Goal: Transaction & Acquisition: Purchase product/service

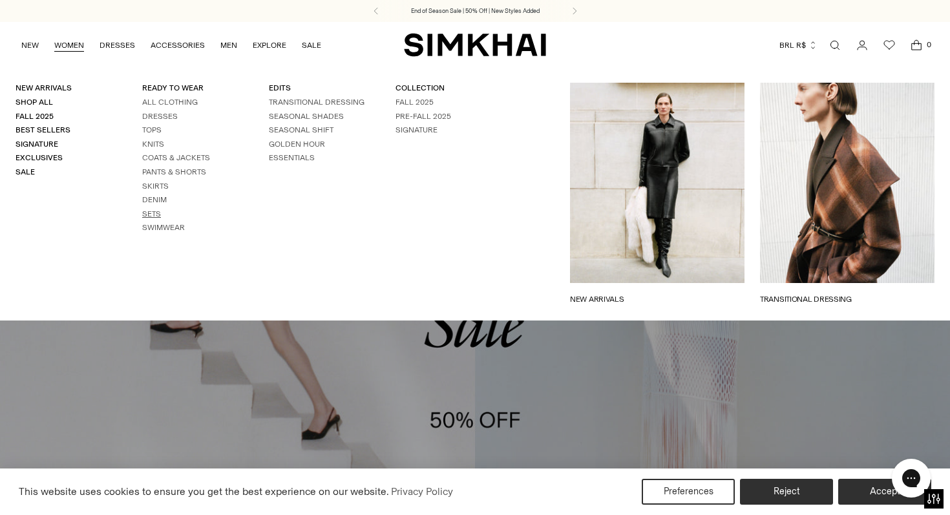
click at [152, 215] on link "Sets" at bounding box center [151, 213] width 19 height 9
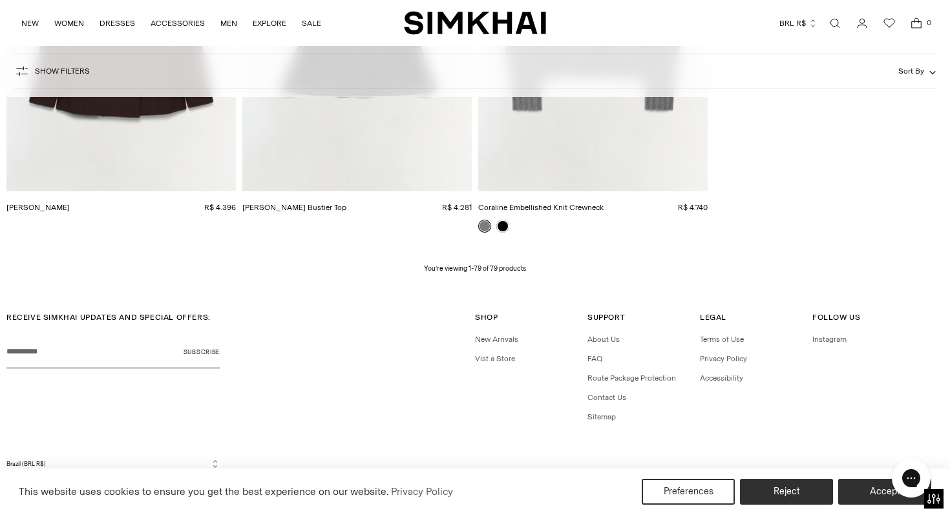
scroll to position [8093, 0]
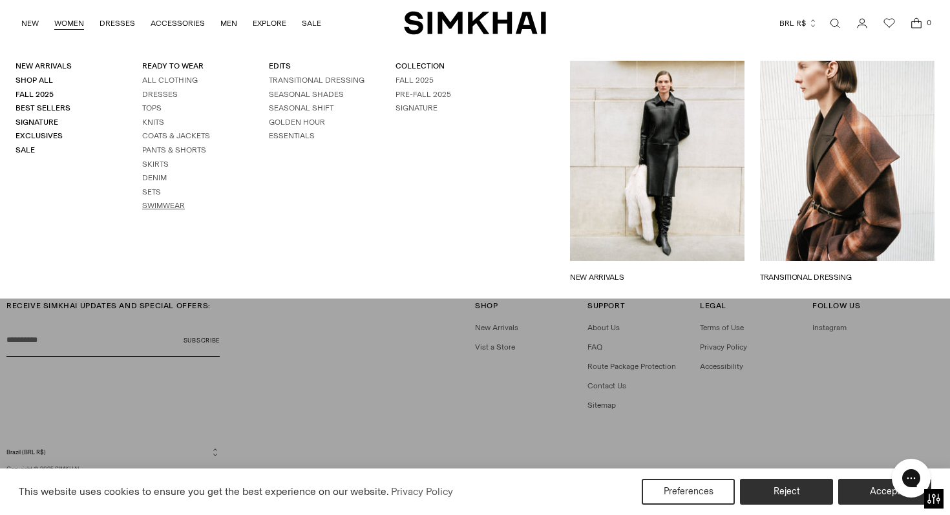
click at [163, 207] on link "Swimwear" at bounding box center [163, 205] width 43 height 9
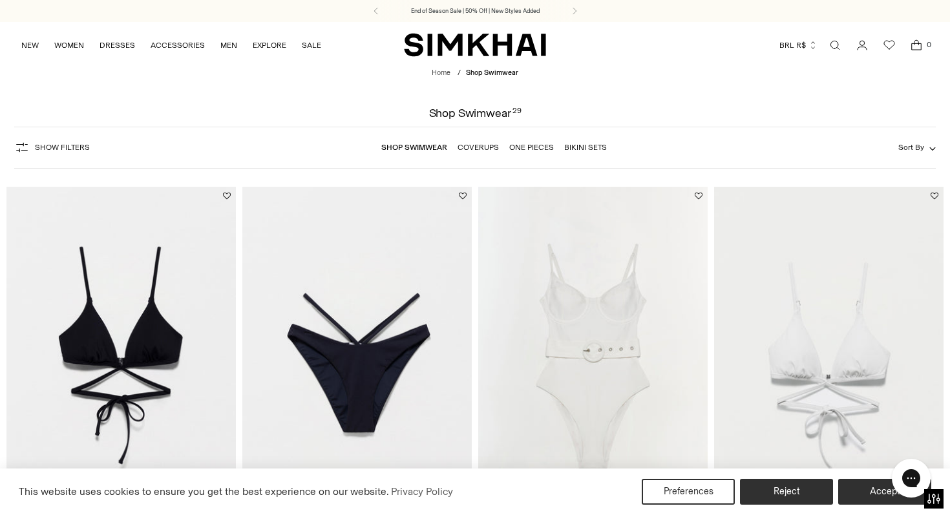
click at [815, 50] on button "BRL R$" at bounding box center [798, 45] width 38 height 28
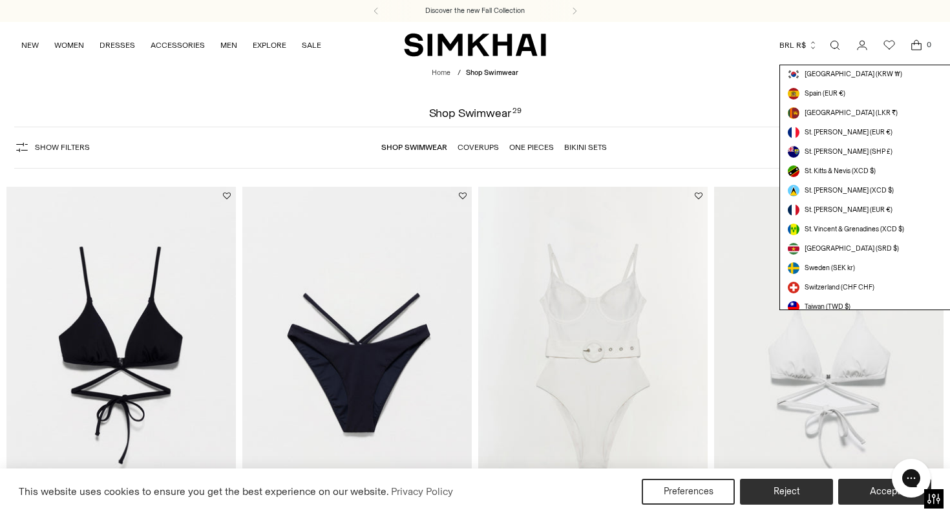
scroll to position [3659, 0]
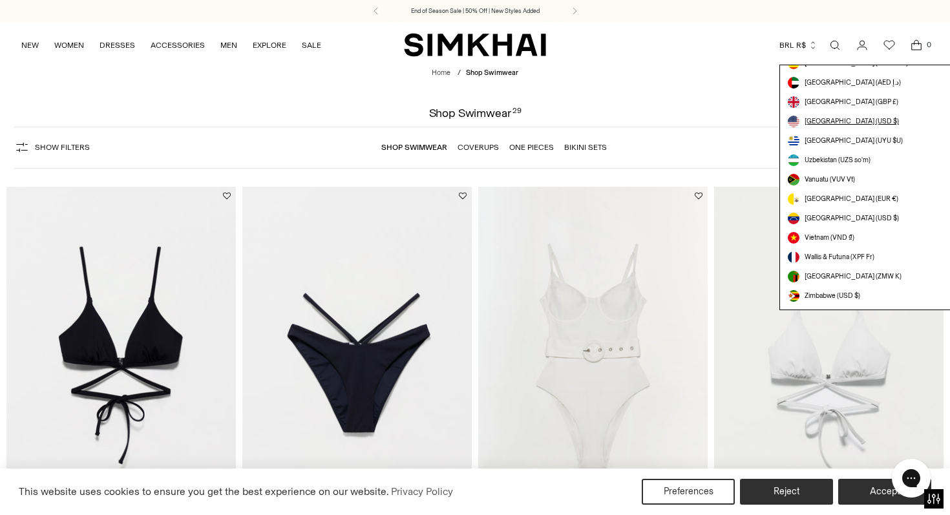
click at [823, 121] on span "[GEOGRAPHIC_DATA] (USD $)" at bounding box center [851, 121] width 94 height 10
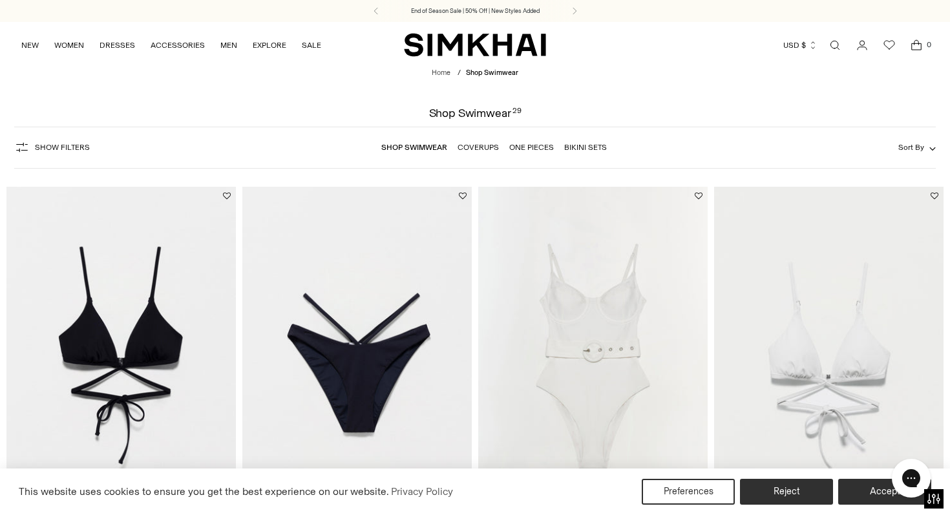
click at [483, 145] on link "Coverups" at bounding box center [477, 147] width 41 height 9
click at [479, 150] on link "Coverups" at bounding box center [477, 147] width 41 height 9
